Goal: Information Seeking & Learning: Learn about a topic

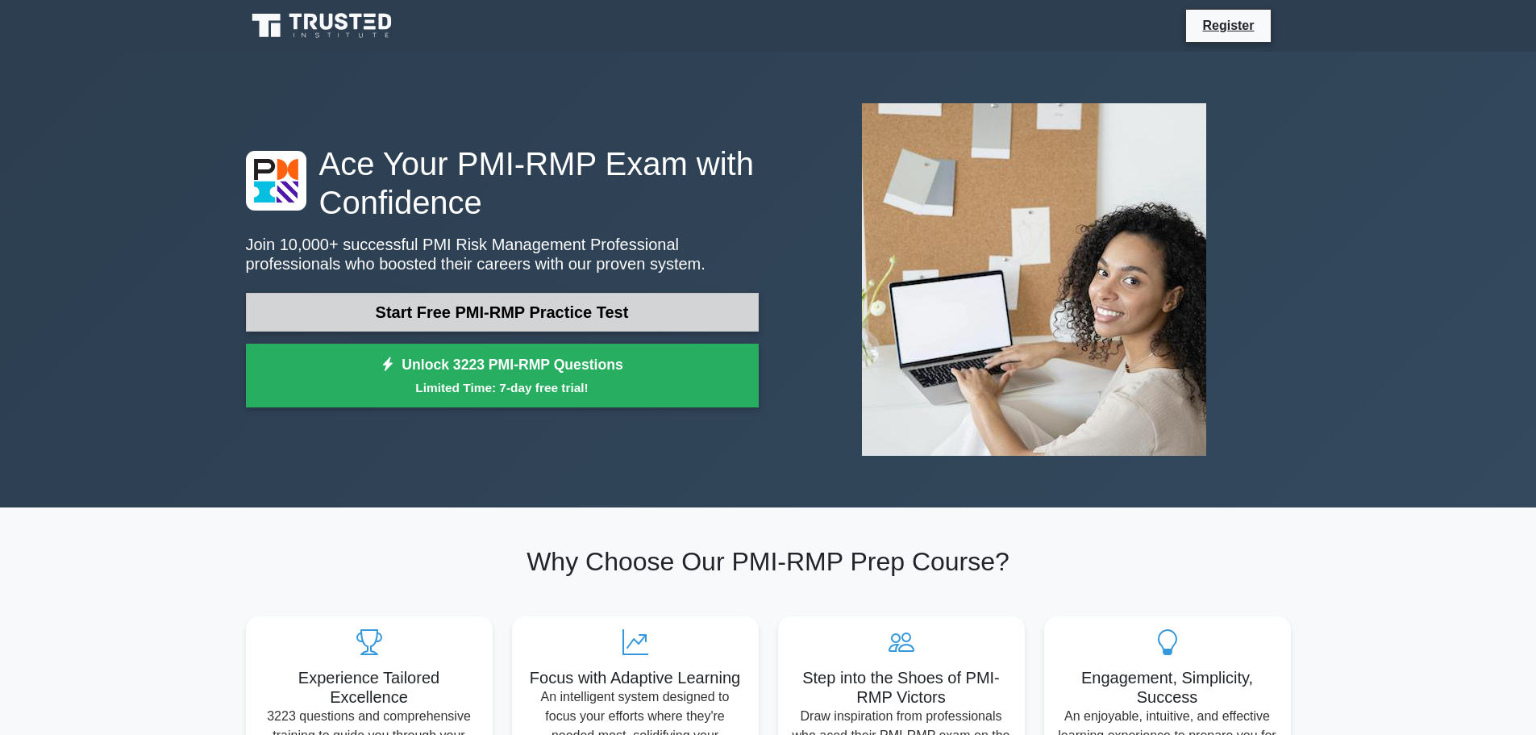
click at [512, 310] on link "Start Free PMI-RMP Practice Test" at bounding box center [502, 312] width 513 height 39
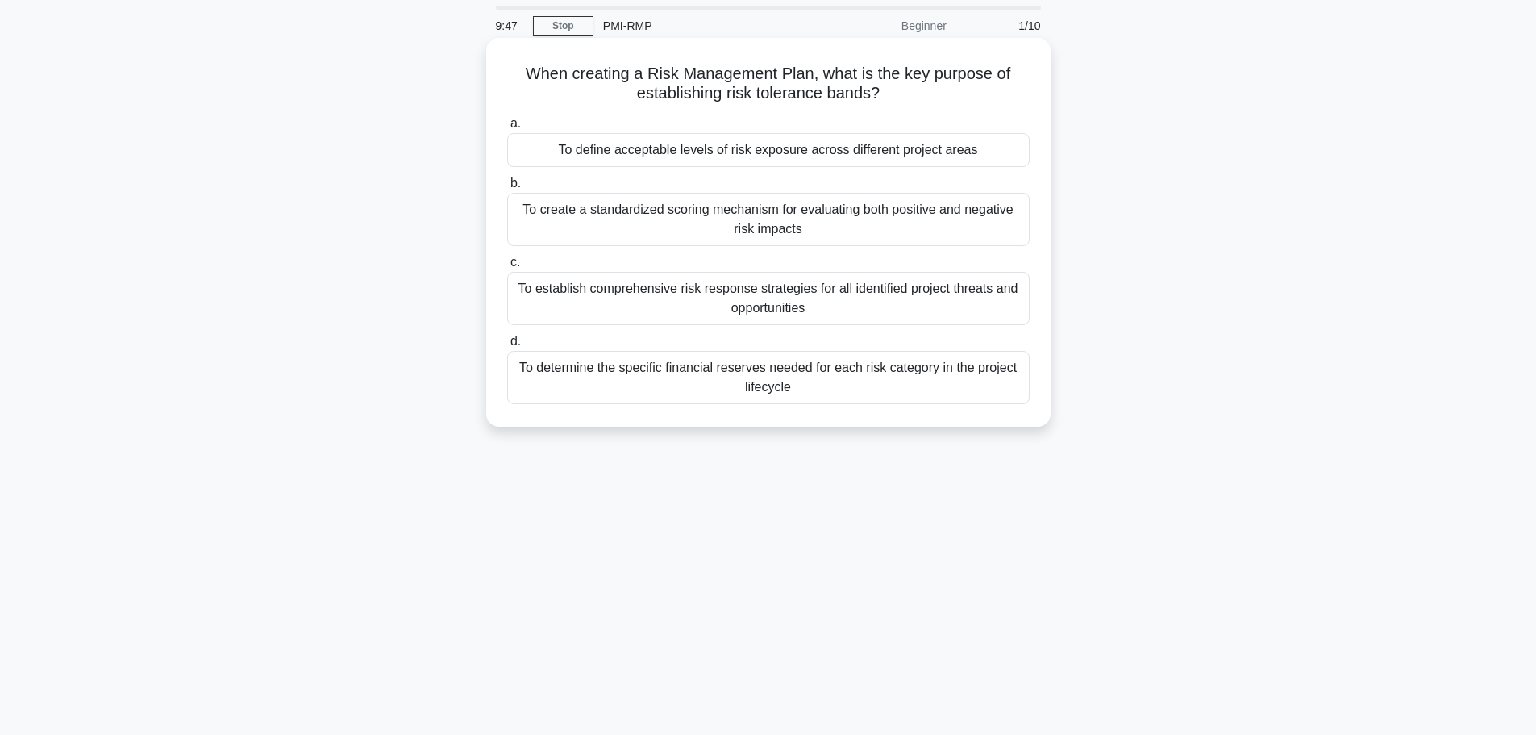
scroll to position [81, 0]
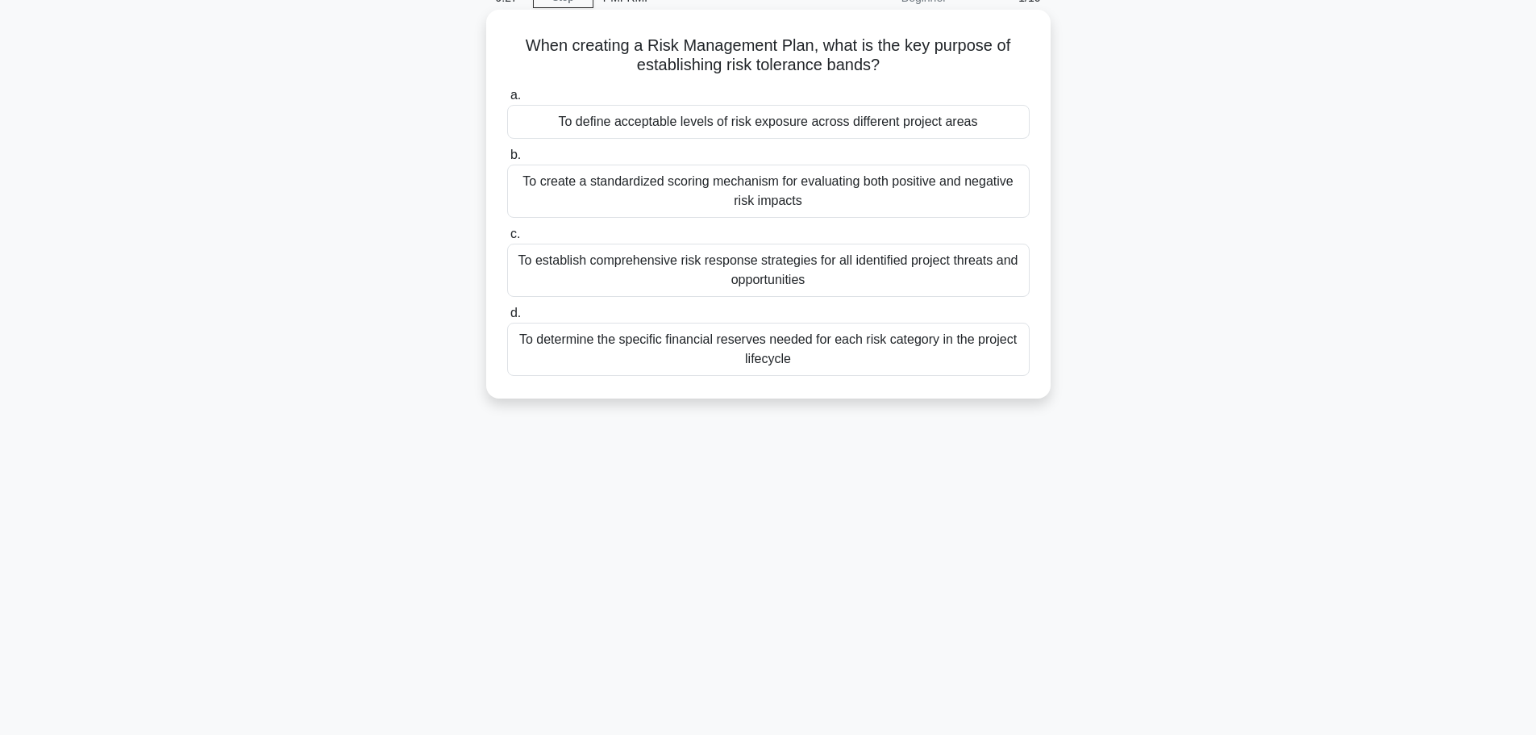
click at [792, 127] on div "To define acceptable levels of risk exposure across different project areas" at bounding box center [768, 122] width 522 height 34
click at [507, 101] on input "a. To define acceptable levels of risk exposure across different project areas" at bounding box center [507, 95] width 0 height 10
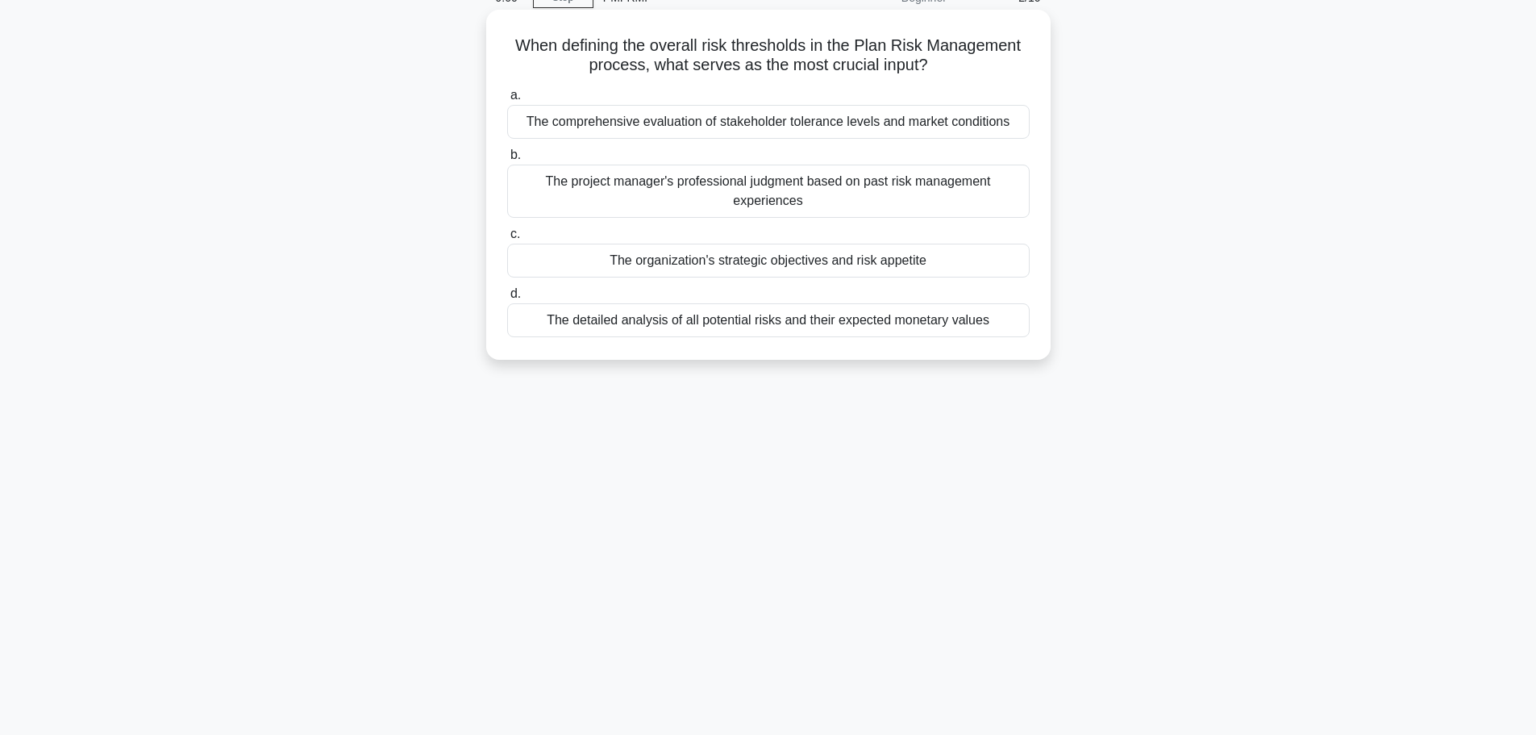
click at [838, 318] on div "The detailed analysis of all potential risks and their expected monetary values" at bounding box center [768, 320] width 522 height 34
click at [507, 299] on input "d. The detailed analysis of all potential risks and their expected monetary val…" at bounding box center [507, 294] width 0 height 10
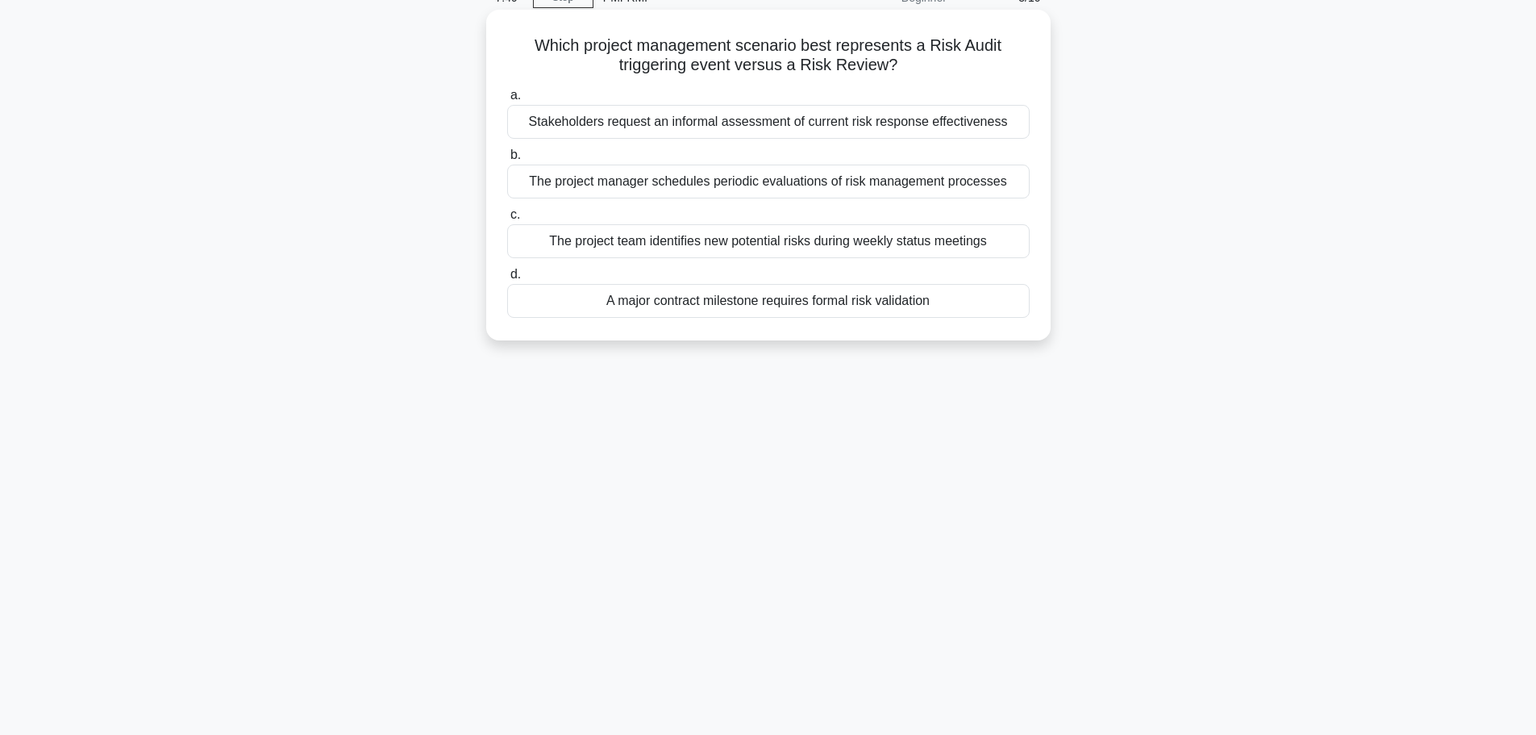
click at [878, 296] on div "A major contract milestone requires formal risk validation" at bounding box center [768, 301] width 522 height 34
click at [507, 280] on input "d. A major contract milestone requires formal risk validation" at bounding box center [507, 274] width 0 height 10
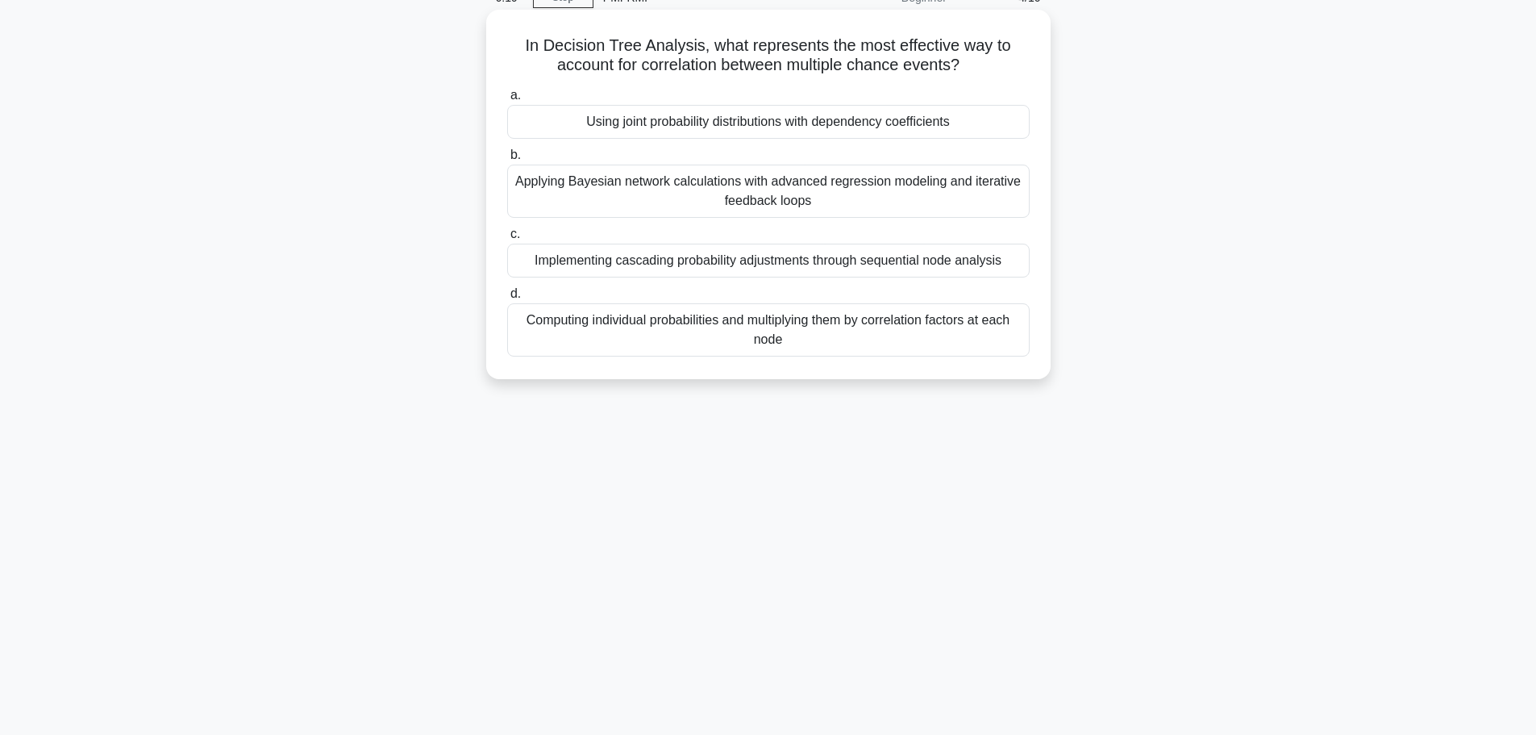
click at [859, 131] on div "Using joint probability distributions with dependency coefficients" at bounding box center [768, 122] width 522 height 34
click at [507, 101] on input "a. Using joint probability distributions with dependency coefficients" at bounding box center [507, 95] width 0 height 10
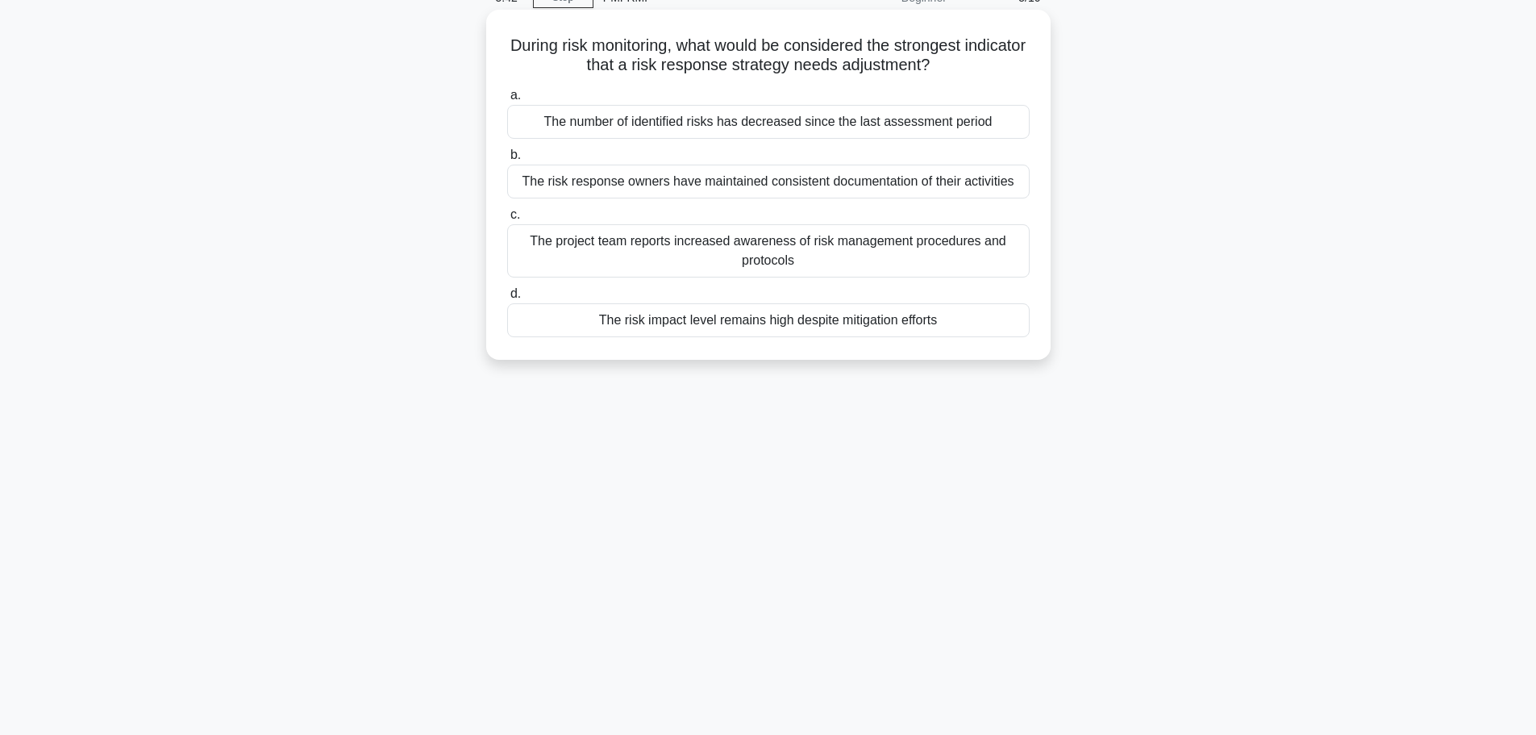
click at [880, 327] on div "The risk impact level remains high despite mitigation efforts" at bounding box center [768, 320] width 522 height 34
click at [507, 299] on input "d. The risk impact level remains high despite mitigation efforts" at bounding box center [507, 294] width 0 height 10
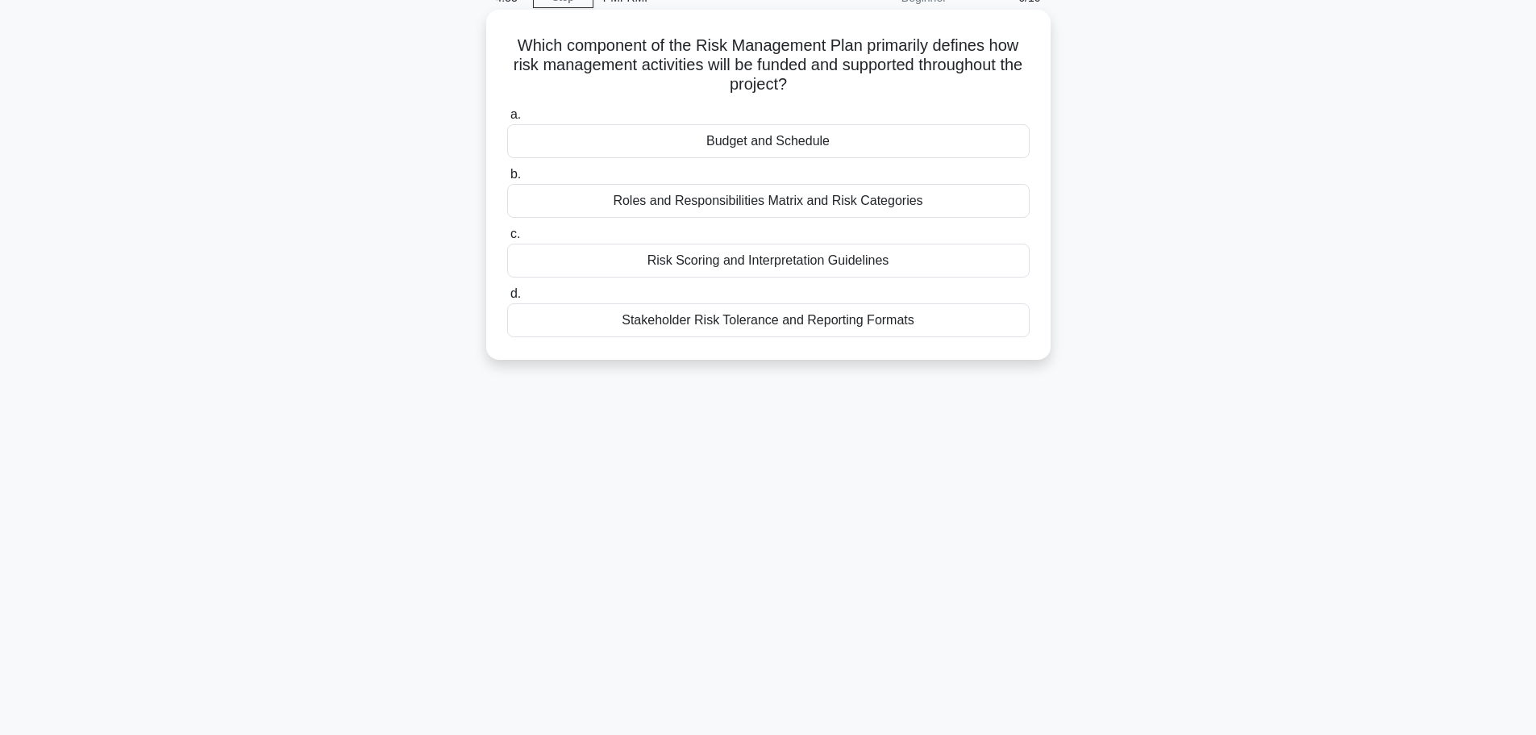
click at [920, 148] on div "Budget and Schedule" at bounding box center [768, 141] width 522 height 34
click at [507, 120] on input "a. Budget and Schedule" at bounding box center [507, 115] width 0 height 10
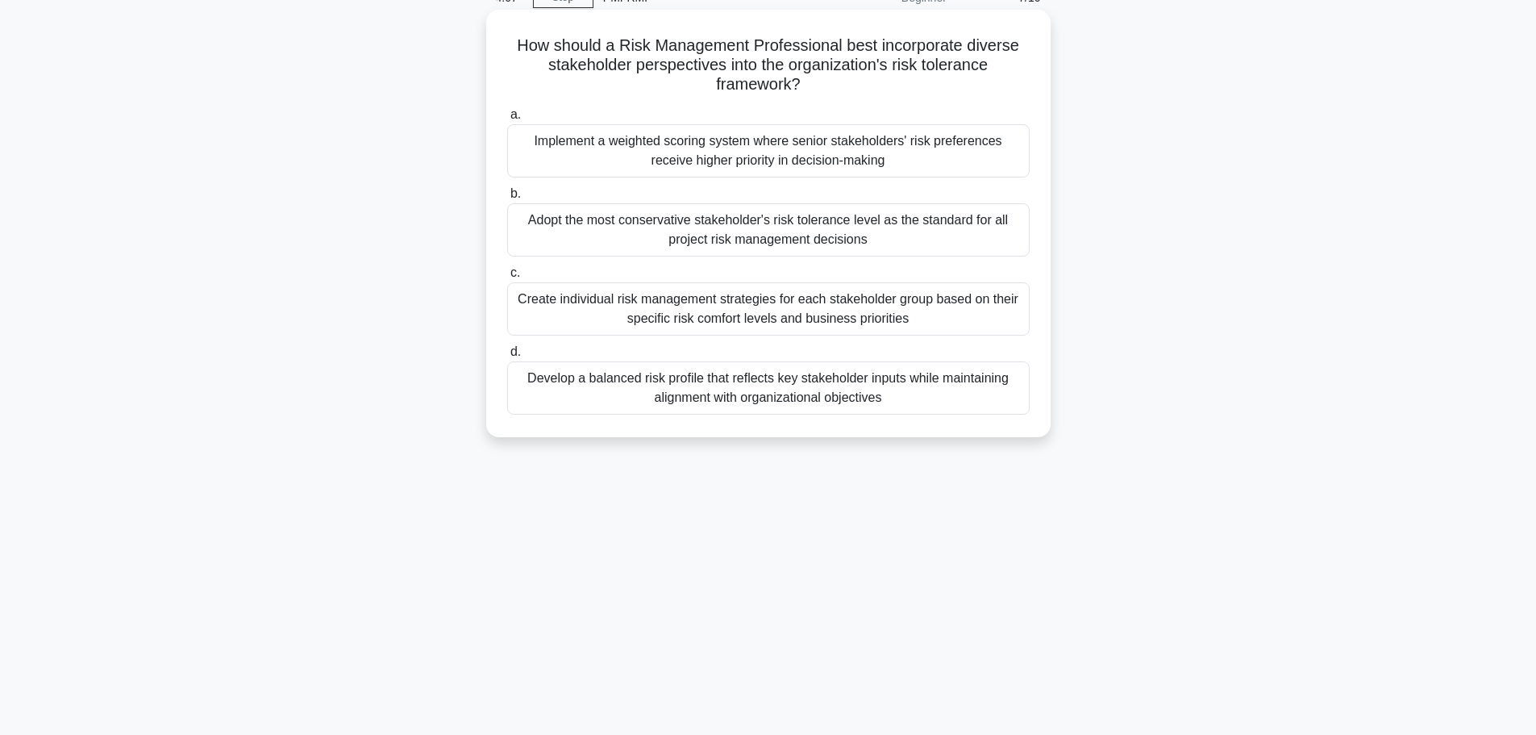
click at [986, 297] on div "Create individual risk management strategies for each stakeholder group based o…" at bounding box center [768, 308] width 522 height 53
click at [507, 278] on input "c. Create individual risk management strategies for each stakeholder group base…" at bounding box center [507, 273] width 0 height 10
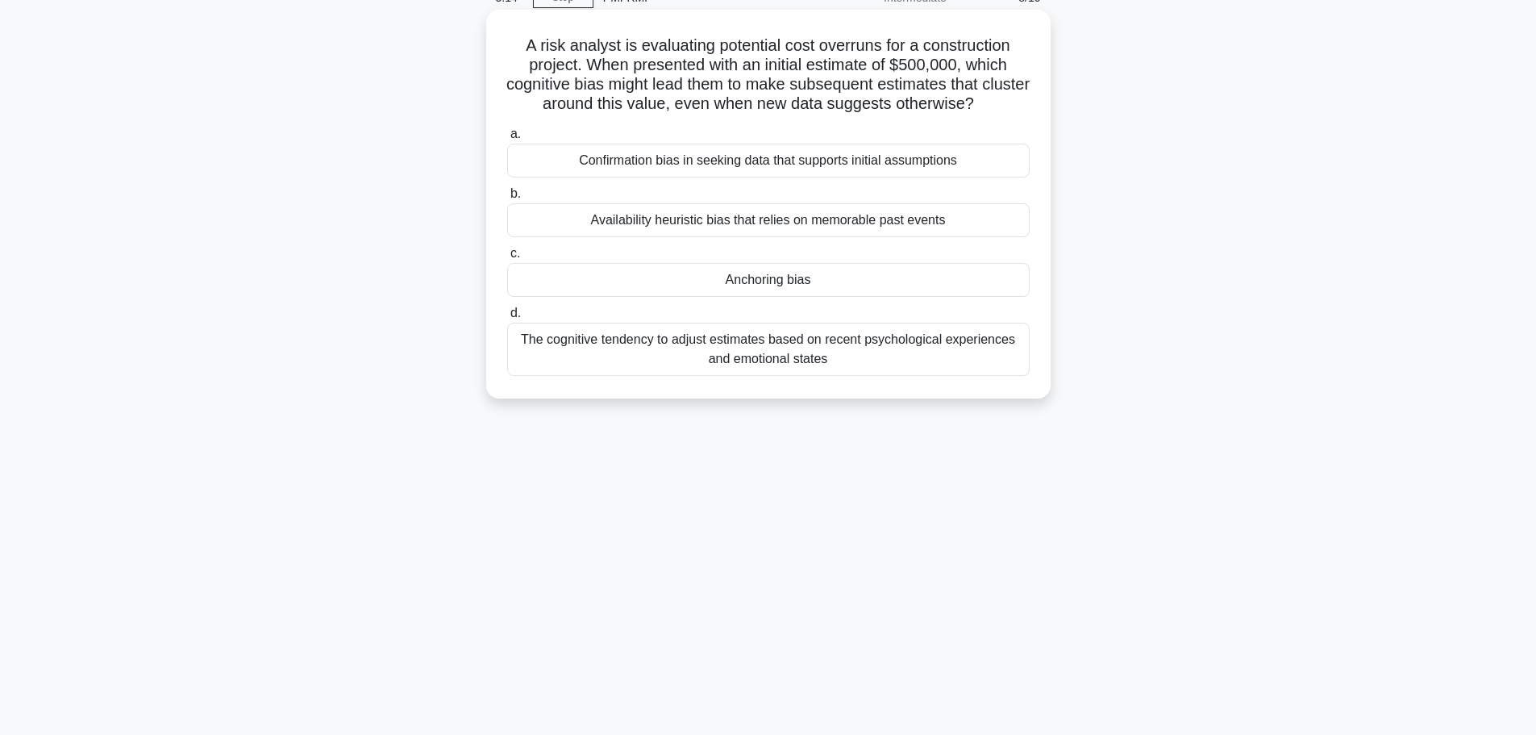
click at [901, 164] on div "Confirmation bias in seeking data that supports initial assumptions" at bounding box center [768, 161] width 522 height 34
click at [507, 139] on input "a. Confirmation bias in seeking data that supports initial assumptions" at bounding box center [507, 134] width 0 height 10
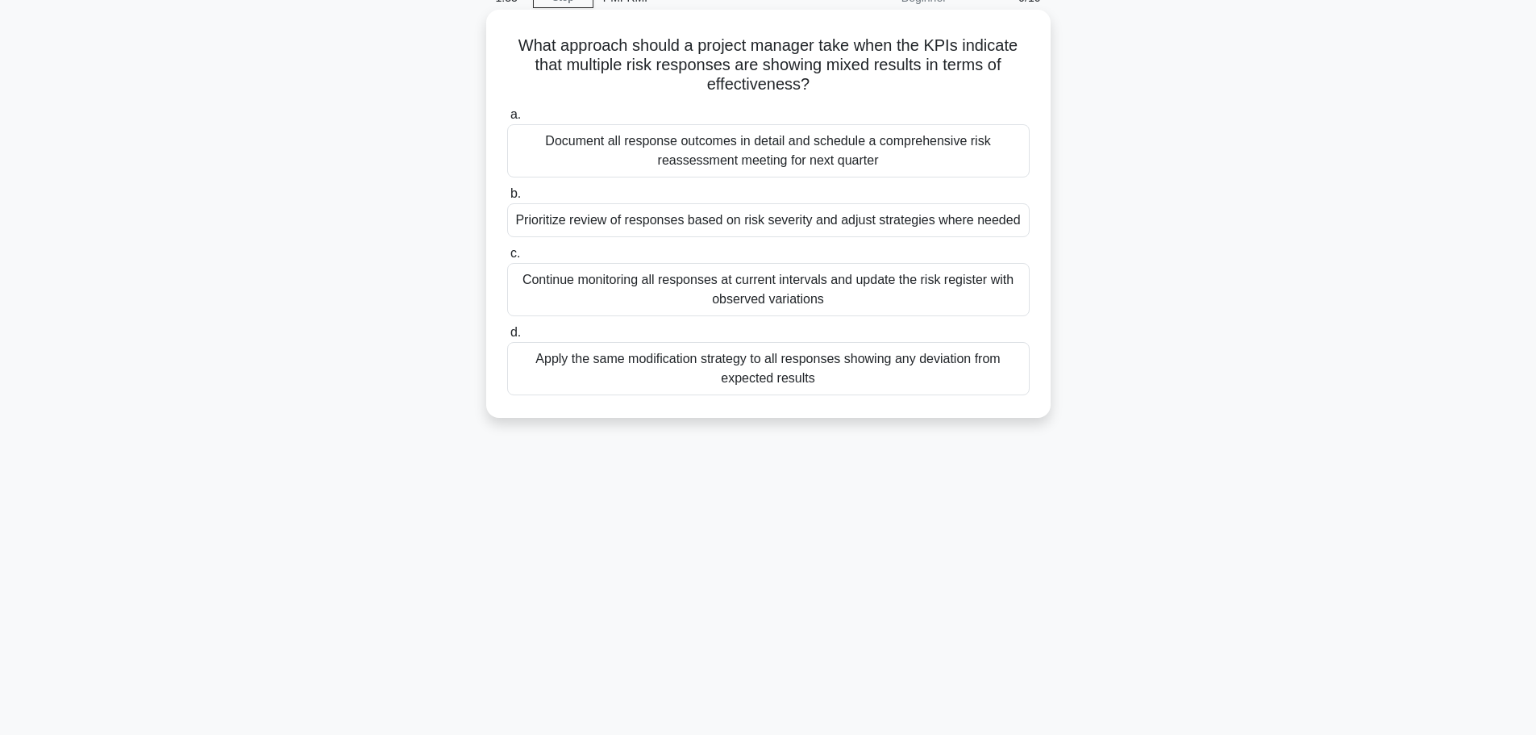
click at [866, 224] on div "Prioritize review of responses based on risk severity and adjust strategies whe…" at bounding box center [768, 220] width 522 height 34
click at [507, 199] on input "b. Prioritize review of responses based on risk severity and adjust strategies …" at bounding box center [507, 194] width 0 height 10
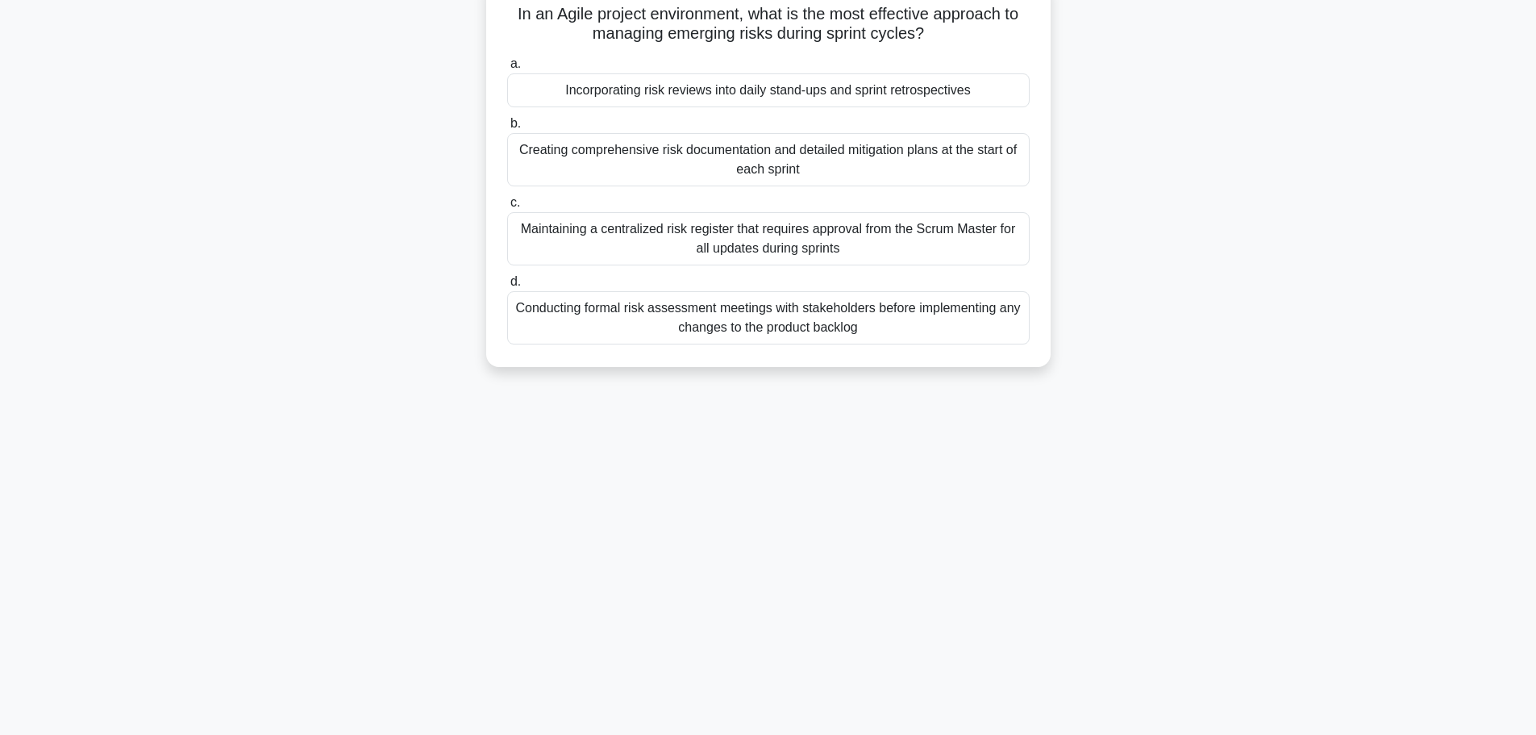
scroll to position [136, 0]
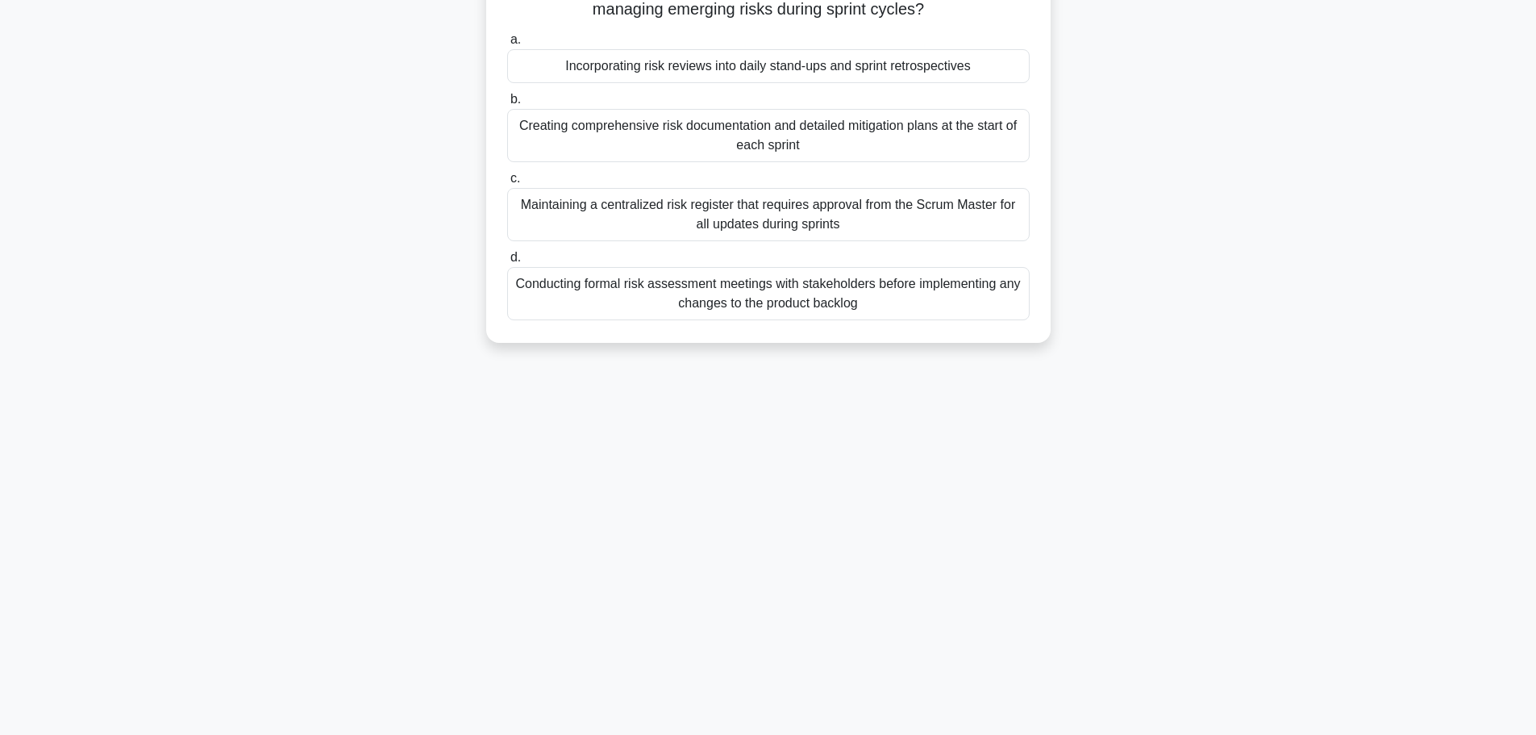
click at [960, 76] on div "Incorporating risk reviews into daily stand-ups and sprint retrospectives" at bounding box center [768, 66] width 522 height 34
click at [507, 45] on input "a. Incorporating risk reviews into daily stand-ups and sprint retrospectives" at bounding box center [507, 40] width 0 height 10
